Goal: Information Seeking & Learning: Understand process/instructions

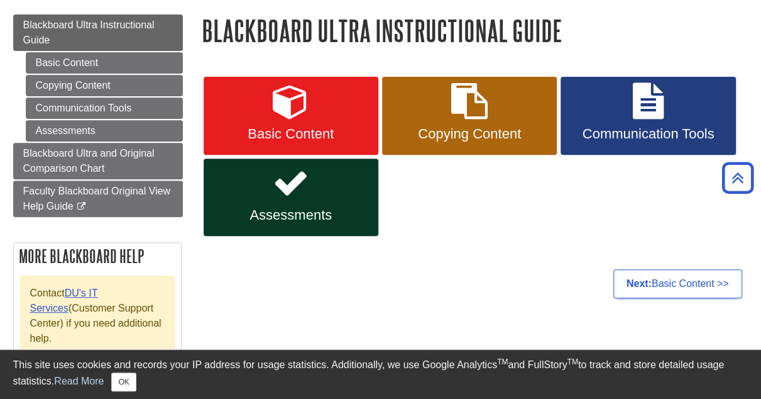
scroll to position [138, 0]
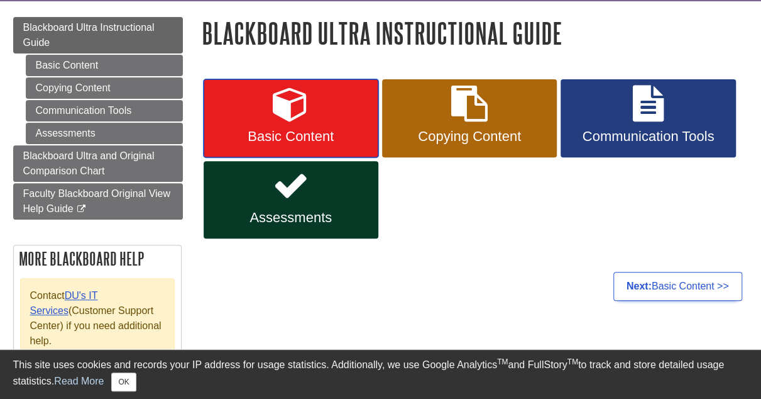
click at [323, 127] on link "Basic Content" at bounding box center [291, 118] width 175 height 78
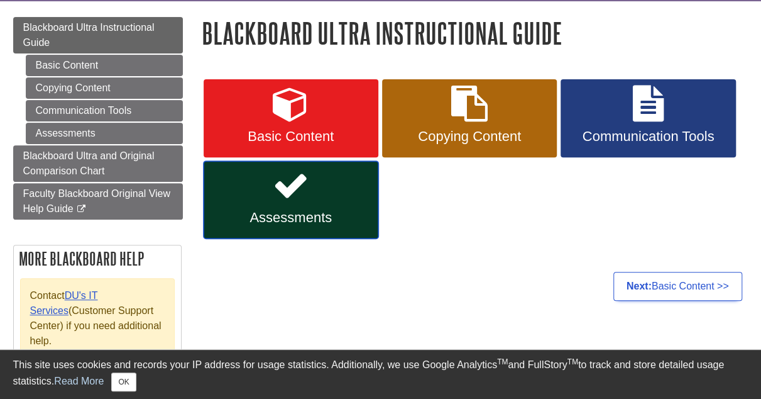
click at [327, 201] on link "Assessments" at bounding box center [291, 200] width 175 height 78
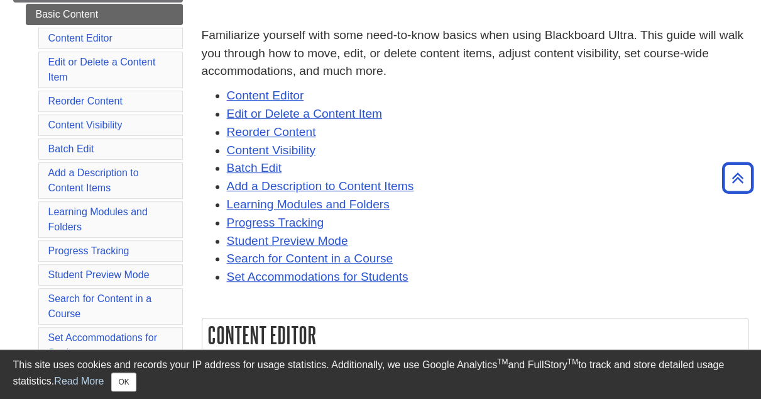
scroll to position [126, 0]
